Goal: Task Accomplishment & Management: Complete application form

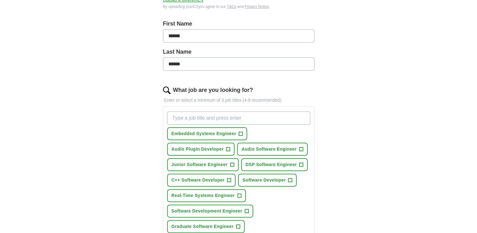
scroll to position [161, 0]
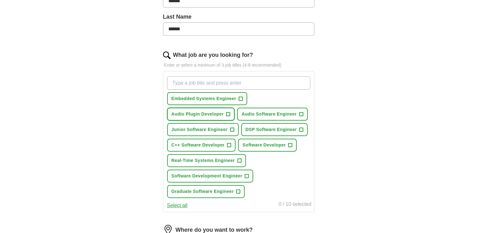
click at [227, 112] on span "+" at bounding box center [229, 114] width 4 height 5
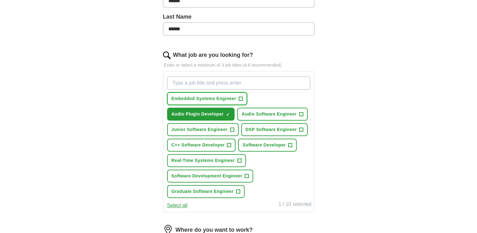
click at [241, 99] on span "+" at bounding box center [241, 98] width 4 height 5
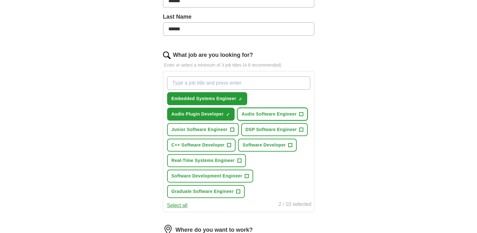
click at [300, 112] on span "+" at bounding box center [301, 114] width 4 height 5
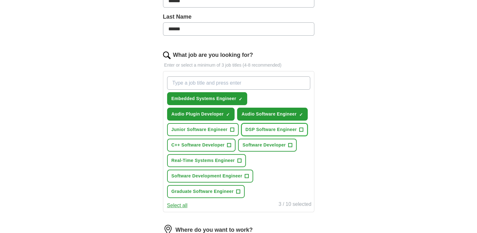
click at [302, 130] on span "+" at bounding box center [302, 129] width 4 height 5
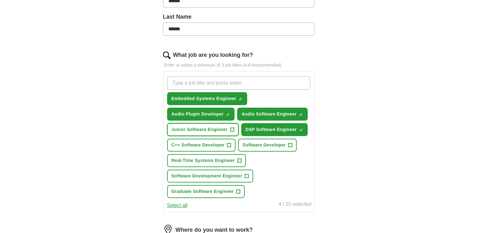
click at [236, 127] on button "Junior Software Engineer +" at bounding box center [203, 129] width 72 height 13
click at [230, 143] on span "+" at bounding box center [229, 145] width 4 height 5
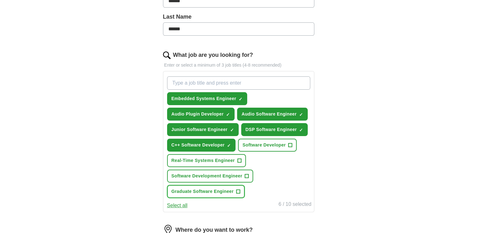
click at [240, 189] on span "+" at bounding box center [238, 191] width 4 height 4
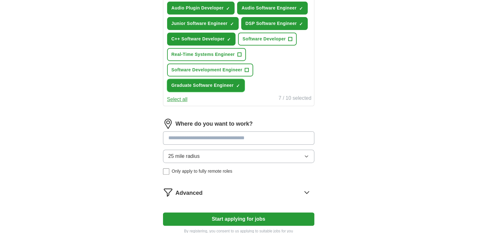
scroll to position [290, 0]
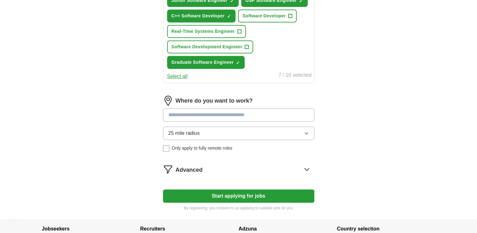
click at [232, 112] on input at bounding box center [238, 114] width 151 height 13
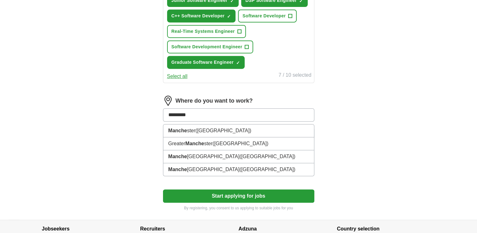
type input "**********"
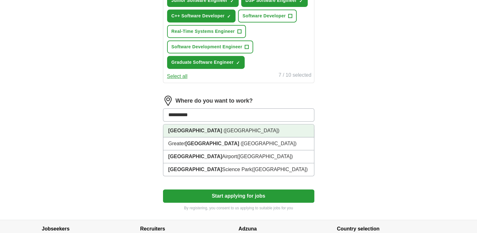
click at [231, 124] on li "[GEOGRAPHIC_DATA] ([GEOGRAPHIC_DATA])" at bounding box center [238, 130] width 151 height 13
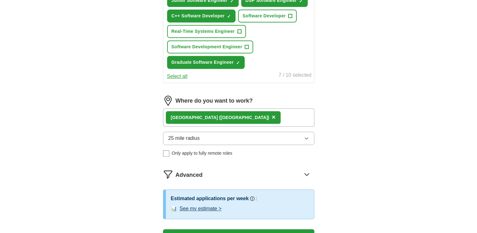
click at [268, 114] on div "[GEOGRAPHIC_DATA] ([GEOGRAPHIC_DATA]) ×" at bounding box center [238, 117] width 151 height 18
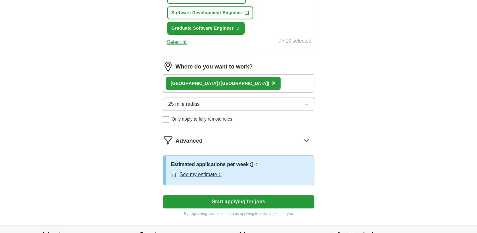
scroll to position [304, 0]
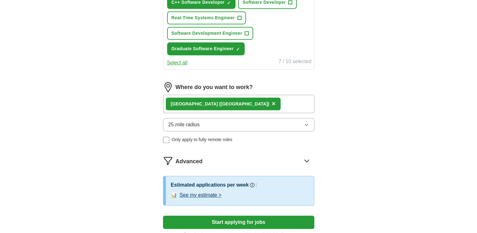
click at [226, 123] on button "25 mile radius" at bounding box center [238, 124] width 151 height 13
drag, startPoint x: 340, startPoint y: 120, endPoint x: 264, endPoint y: 99, distance: 78.5
click at [264, 99] on div "[GEOGRAPHIC_DATA] ([GEOGRAPHIC_DATA]) ×" at bounding box center [238, 104] width 151 height 18
click at [231, 121] on button "25 mile radius" at bounding box center [238, 124] width 151 height 13
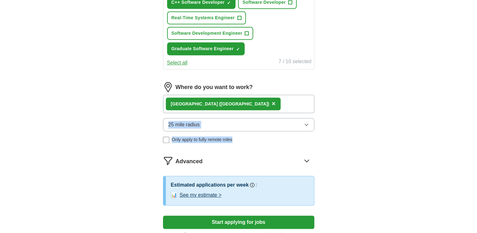
drag, startPoint x: 383, startPoint y: 133, endPoint x: 279, endPoint y: 108, distance: 106.8
click at [279, 108] on div "[GEOGRAPHIC_DATA] ([GEOGRAPHIC_DATA]) ×" at bounding box center [238, 104] width 151 height 18
click at [248, 102] on div "[GEOGRAPHIC_DATA] ([GEOGRAPHIC_DATA]) ×" at bounding box center [223, 103] width 115 height 13
click at [272, 102] on span "×" at bounding box center [274, 103] width 4 height 7
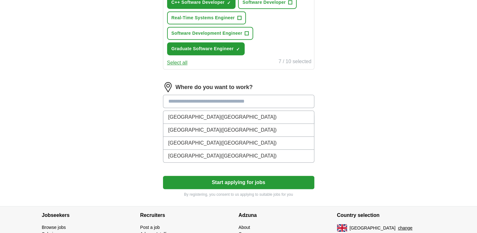
click at [248, 102] on input at bounding box center [238, 101] width 151 height 13
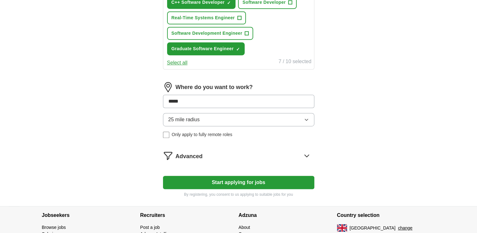
type input "******"
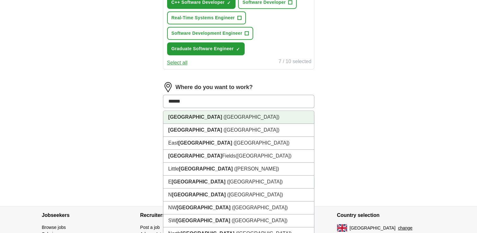
click at [202, 120] on li "[GEOGRAPHIC_DATA] ([GEOGRAPHIC_DATA])" at bounding box center [238, 117] width 151 height 13
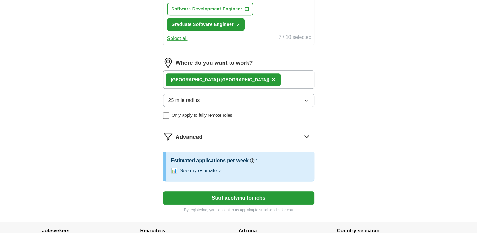
scroll to position [327, 0]
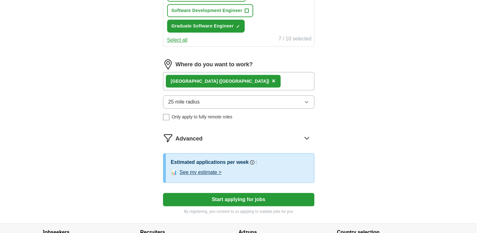
click at [188, 99] on span "25 mile radius" at bounding box center [184, 102] width 32 height 8
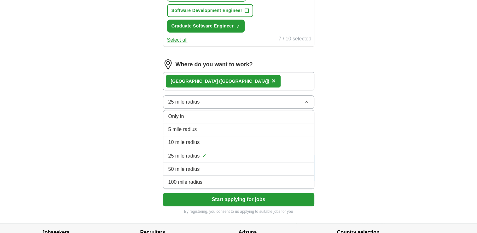
click at [189, 143] on span "10 mile radius" at bounding box center [184, 143] width 32 height 8
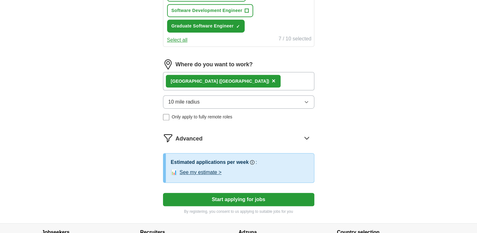
click at [195, 98] on span "10 mile radius" at bounding box center [184, 102] width 32 height 8
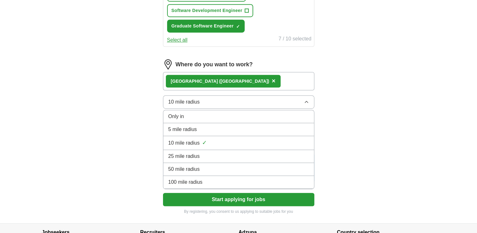
click at [195, 150] on li "25 mile radius" at bounding box center [238, 156] width 151 height 13
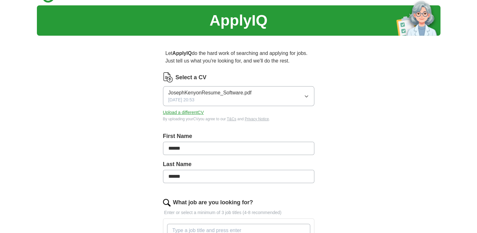
scroll to position [14, 0]
click at [188, 111] on button "Upload a different CV" at bounding box center [183, 112] width 41 height 7
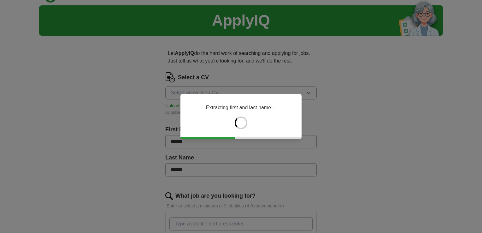
click at [165, 112] on div "Extracting first and last name…" at bounding box center [241, 116] width 482 height 233
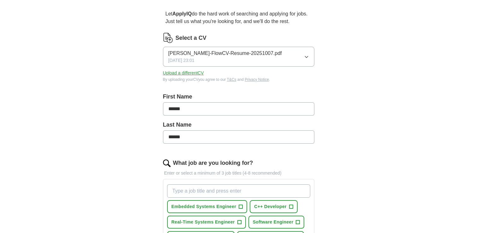
scroll to position [0, 0]
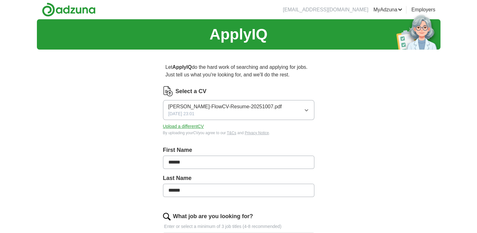
click at [192, 126] on button "Upload a different CV" at bounding box center [183, 126] width 41 height 7
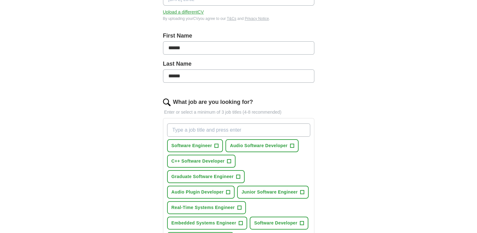
scroll to position [206, 0]
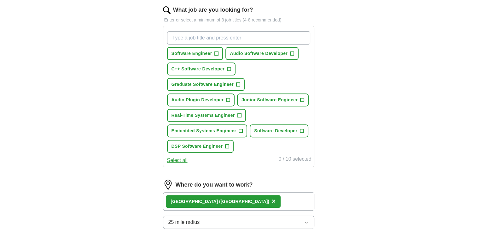
click at [216, 53] on span "+" at bounding box center [217, 53] width 4 height 5
click at [261, 51] on span "Audio Software Developer" at bounding box center [259, 53] width 58 height 7
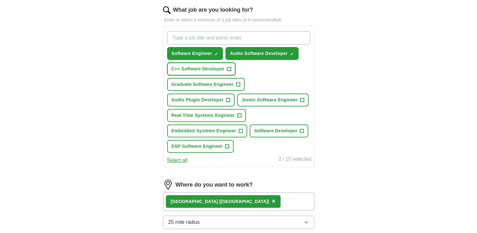
drag, startPoint x: 222, startPoint y: 64, endPoint x: 227, endPoint y: 83, distance: 19.6
click at [227, 83] on div "Software Engineer ✓ × Audio Software Developer ✓ × C++ Software Developer + Gra…" at bounding box center [239, 92] width 146 height 127
click at [227, 83] on span "Graduate Software Engineer" at bounding box center [203, 84] width 62 height 7
click at [230, 69] on span "+" at bounding box center [229, 69] width 4 height 5
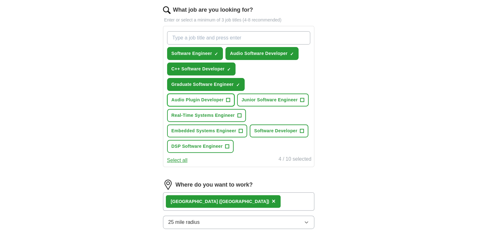
click at [230, 97] on span "+" at bounding box center [229, 99] width 4 height 5
click at [301, 97] on span "+" at bounding box center [303, 99] width 4 height 5
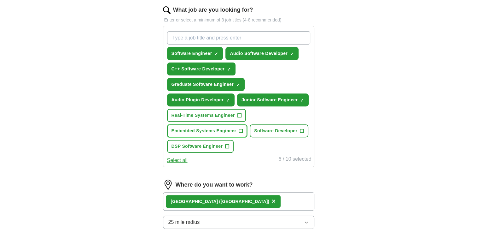
click at [242, 129] on span "+" at bounding box center [241, 130] width 4 height 5
click at [227, 144] on span "+" at bounding box center [228, 146] width 4 height 5
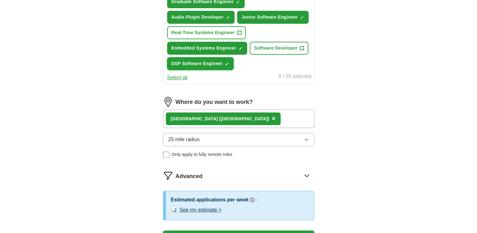
scroll to position [319, 0]
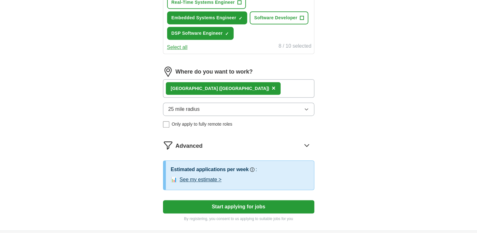
click at [209, 176] on button "See my estimate >" at bounding box center [201, 180] width 42 height 8
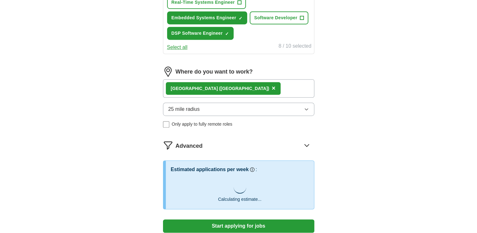
scroll to position [403, 0]
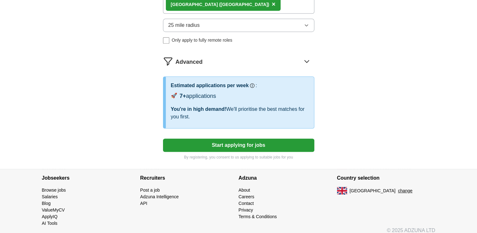
click at [240, 141] on button "Start applying for jobs" at bounding box center [238, 145] width 151 height 13
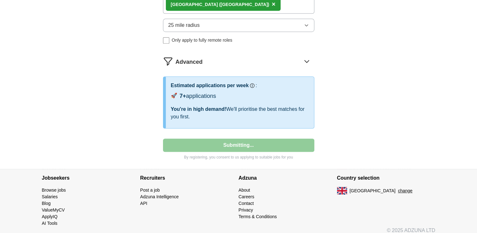
select select "**"
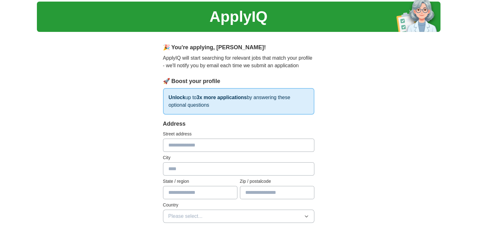
scroll to position [0, 0]
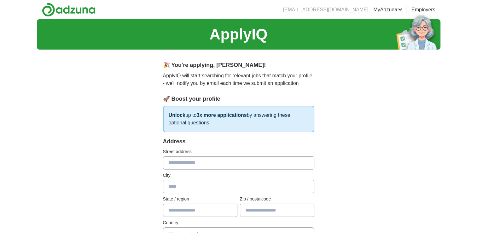
click at [200, 159] on input "text" at bounding box center [238, 162] width 151 height 13
type input "**********"
type input "*********"
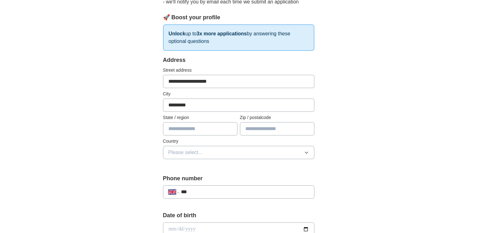
click at [192, 128] on input "text" at bounding box center [200, 128] width 74 height 13
click at [261, 129] on input "text" at bounding box center [277, 128] width 74 height 13
type input "*******"
click at [208, 152] on button "Please select..." at bounding box center [238, 152] width 151 height 13
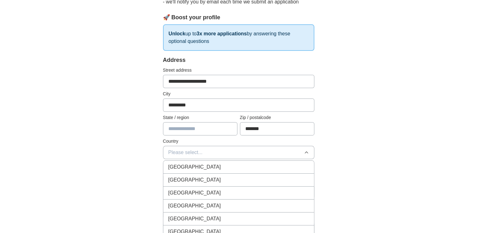
click at [202, 166] on span "[GEOGRAPHIC_DATA]" at bounding box center [194, 167] width 53 height 8
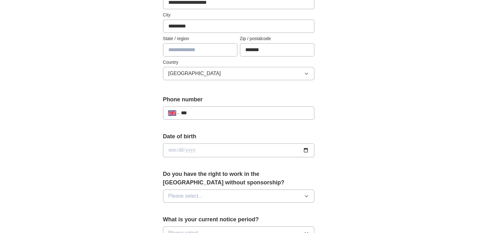
scroll to position [189, 0]
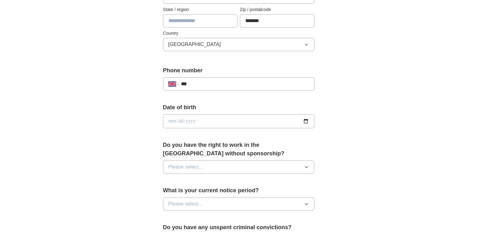
click at [241, 81] on input "***" at bounding box center [245, 84] width 128 height 8
type input "**********"
click at [197, 122] on input "date" at bounding box center [238, 121] width 151 height 14
type input "**********"
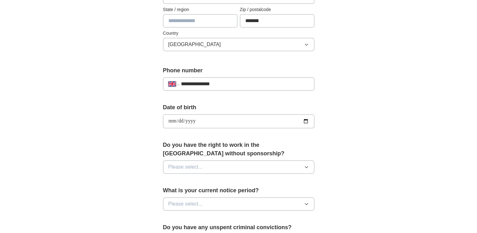
click at [215, 166] on button "Please select..." at bounding box center [238, 166] width 151 height 13
click at [199, 180] on div "Yes" at bounding box center [238, 182] width 141 height 8
click at [206, 205] on button "Please select..." at bounding box center [238, 203] width 151 height 13
click at [186, 212] on li "None" at bounding box center [238, 218] width 151 height 13
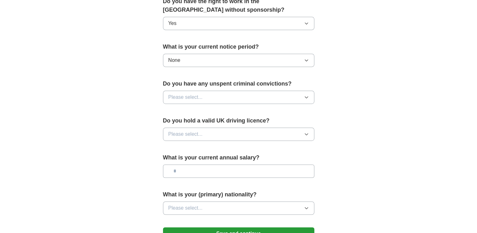
scroll to position [333, 0]
click at [221, 96] on button "Please select..." at bounding box center [238, 96] width 151 height 13
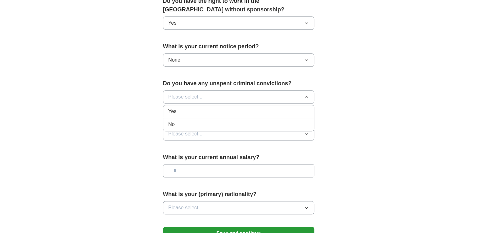
click at [178, 123] on div "No" at bounding box center [238, 125] width 141 height 8
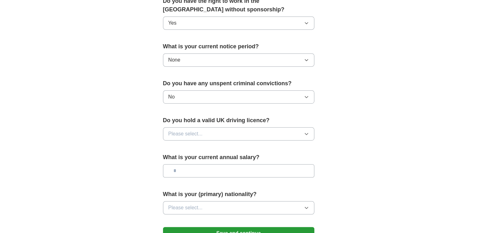
click at [192, 134] on span "Please select..." at bounding box center [185, 134] width 34 height 8
click at [178, 161] on div "No" at bounding box center [238, 161] width 141 height 8
click at [197, 167] on input "text" at bounding box center [238, 170] width 151 height 13
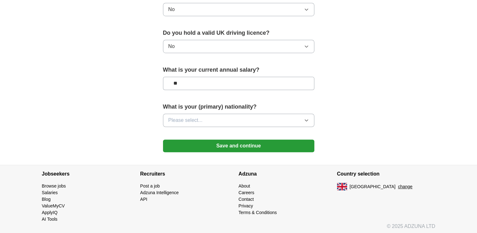
type input "**"
click at [215, 119] on button "Please select..." at bounding box center [238, 120] width 151 height 13
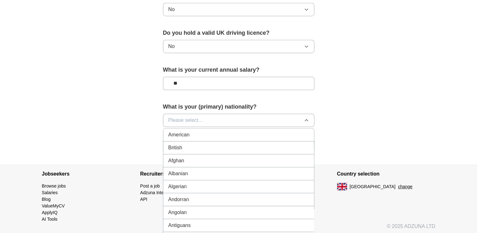
click at [202, 148] on div "British" at bounding box center [238, 148] width 141 height 8
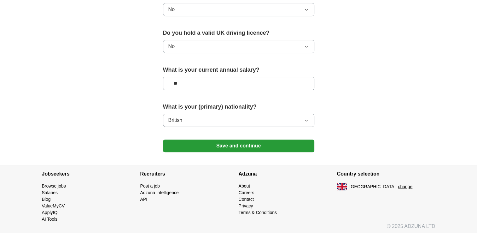
click at [211, 144] on button "Save and continue" at bounding box center [238, 145] width 151 height 13
